Goal: Information Seeking & Learning: Learn about a topic

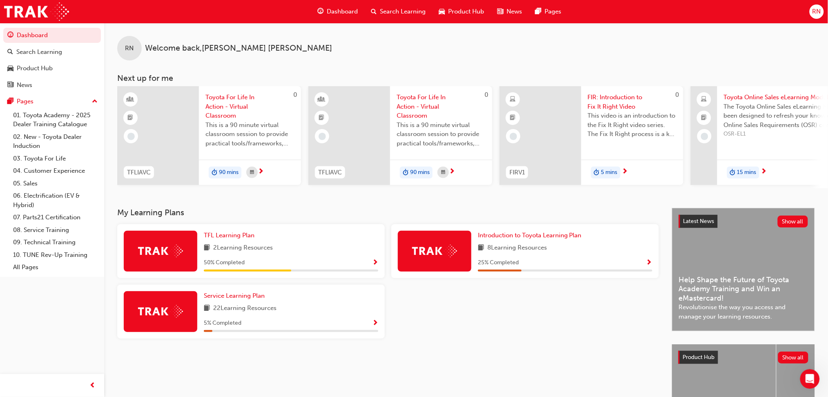
click at [384, 13] on span "Search Learning" at bounding box center [403, 11] width 46 height 9
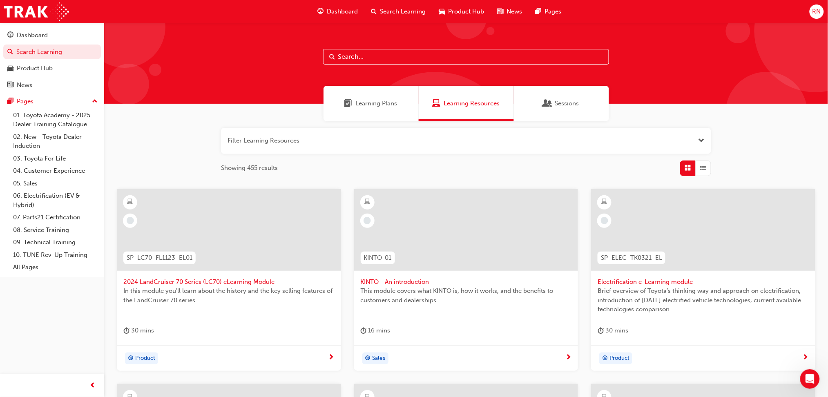
click at [370, 56] on input "text" at bounding box center [466, 57] width 286 height 16
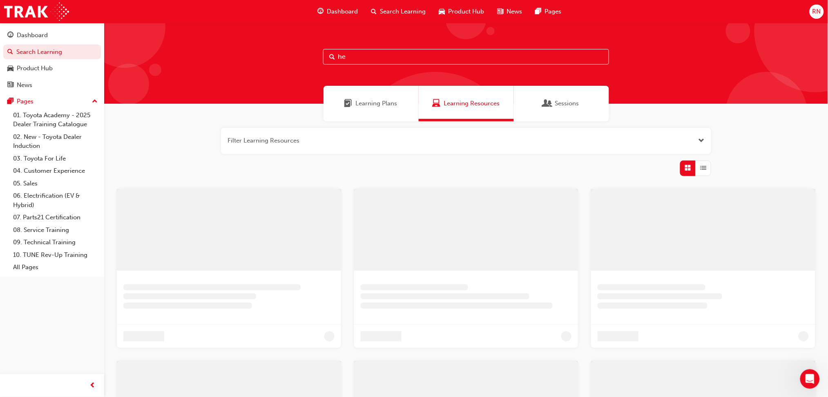
type input "h"
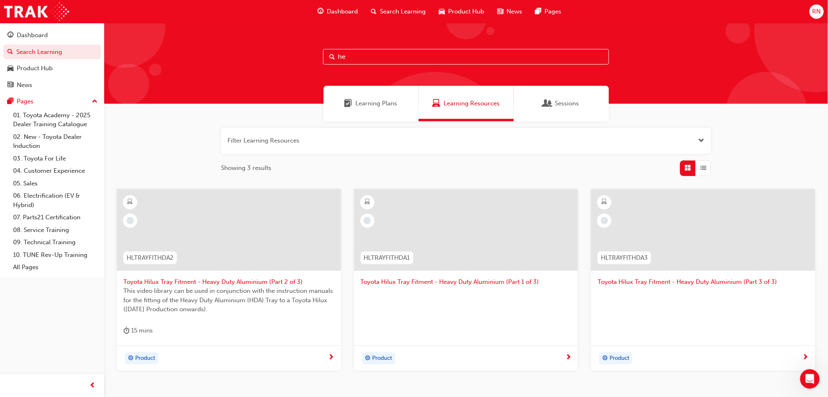
type input "h"
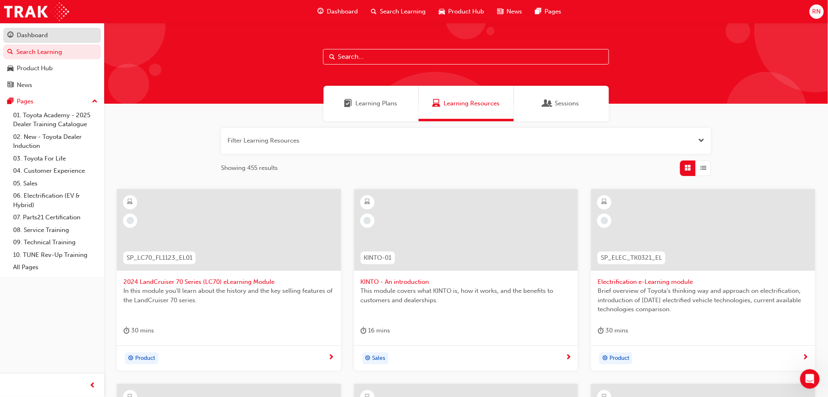
click at [55, 36] on div "Dashboard" at bounding box center [51, 35] width 89 height 10
